Goal: Task Accomplishment & Management: Use online tool/utility

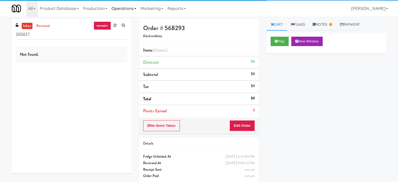
click at [121, 9] on link "Operations" at bounding box center [123, 8] width 29 height 17
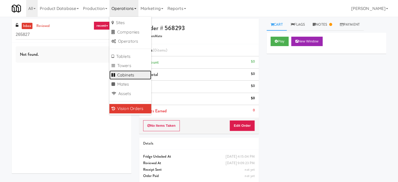
click at [127, 76] on link "Cabinets" at bounding box center [130, 74] width 42 height 9
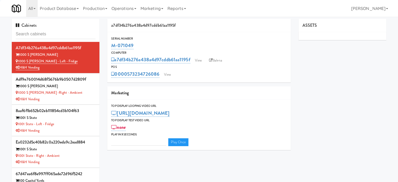
click at [68, 35] on input "text" at bounding box center [56, 34] width 80 height 10
type input "3"
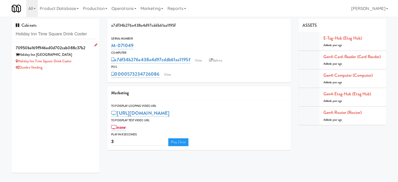
type input "Holiday Inn Time Square Drink Cooler"
click at [84, 62] on div "Holiday Inn Time Square Drink Cooler" at bounding box center [56, 61] width 80 height 7
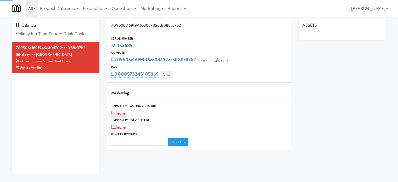
type input "3"
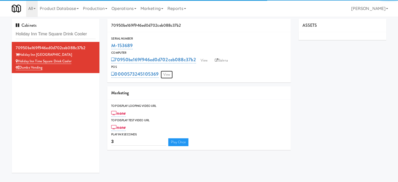
click at [167, 75] on link "View" at bounding box center [167, 75] width 12 height 8
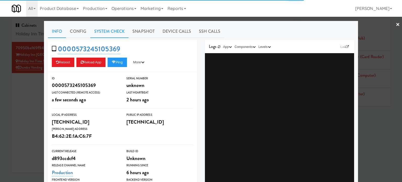
click at [112, 31] on link "System Check" at bounding box center [109, 31] width 38 height 13
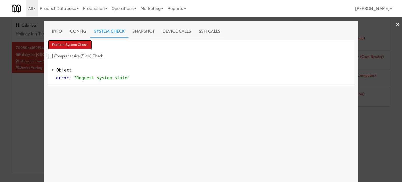
click at [78, 45] on button "Perform System Check" at bounding box center [70, 44] width 44 height 9
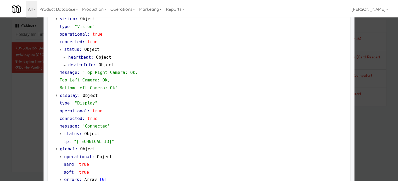
scroll to position [232, 0]
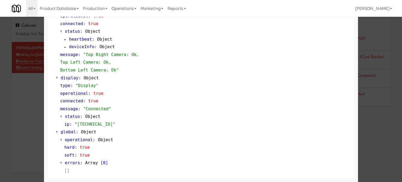
drag, startPoint x: 30, startPoint y: 126, endPoint x: 83, endPoint y: 40, distance: 101.3
click at [30, 124] on div at bounding box center [201, 91] width 402 height 182
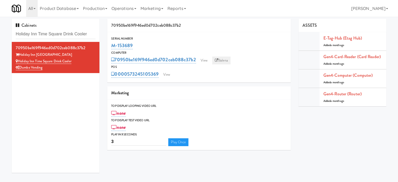
click at [218, 61] on icon at bounding box center [216, 60] width 3 height 3
